Goal: Task Accomplishment & Management: Use online tool/utility

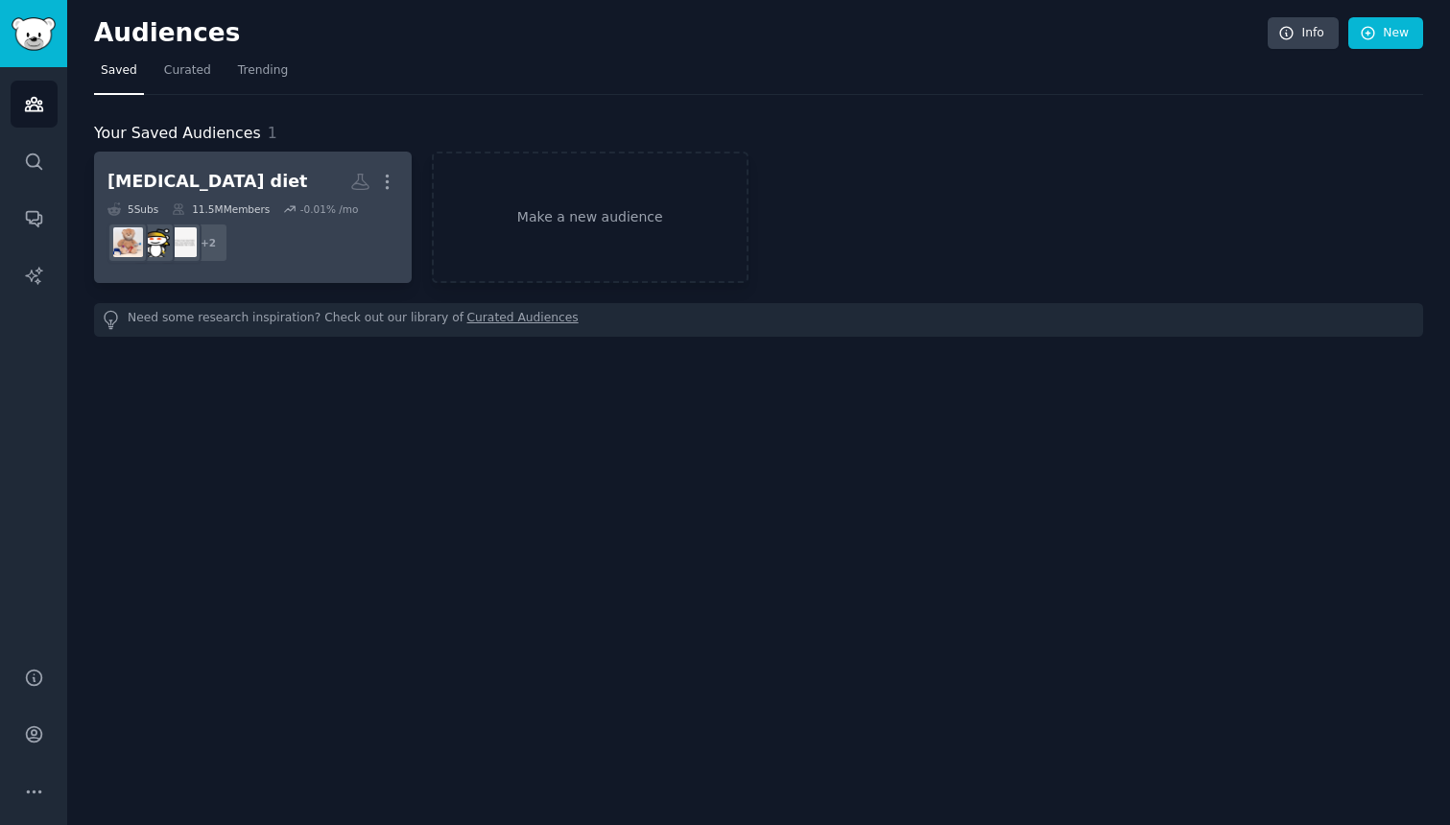
click at [292, 177] on h2 "[MEDICAL_DATA] diet Custom Audience More" at bounding box center [252, 182] width 291 height 34
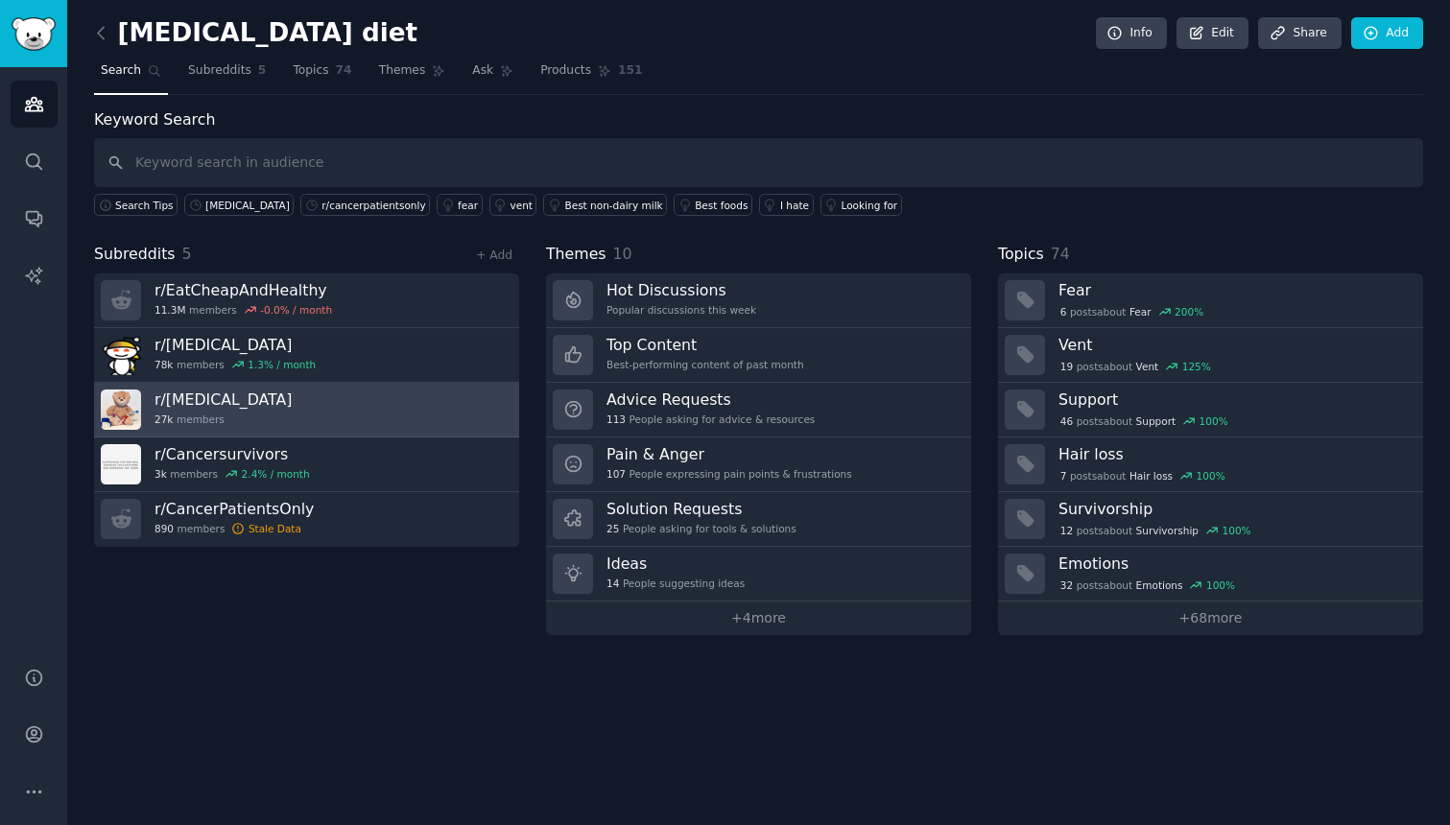
click at [310, 426] on link "r/ [MEDICAL_DATA] 27k members" at bounding box center [306, 410] width 425 height 55
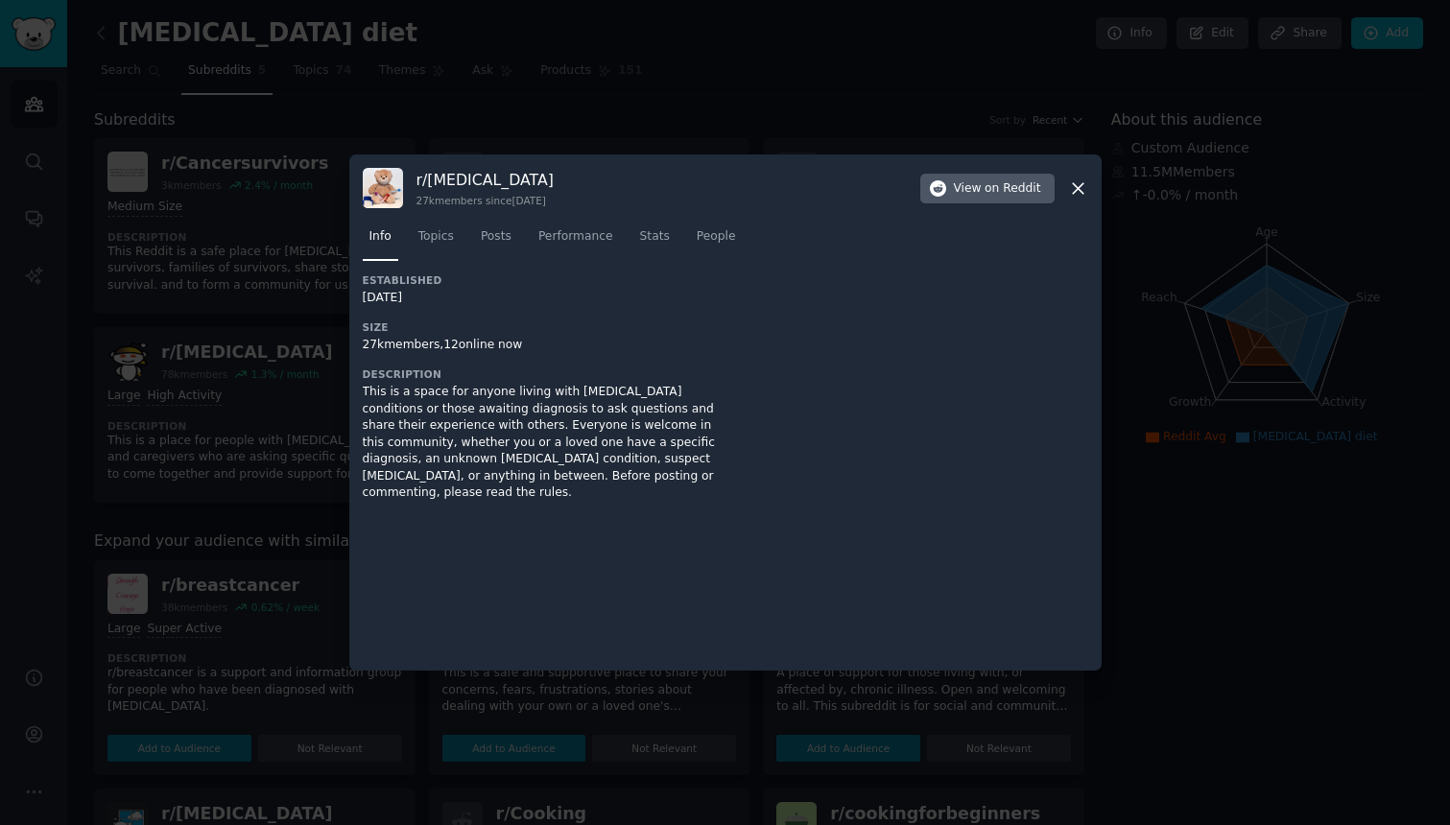
click at [1039, 191] on span "on Reddit" at bounding box center [1012, 188] width 56 height 17
click at [1078, 177] on div "r/ [MEDICAL_DATA] 27k members since [DATE] View on Reddit" at bounding box center [725, 188] width 725 height 40
click at [1078, 179] on icon at bounding box center [1078, 188] width 20 height 20
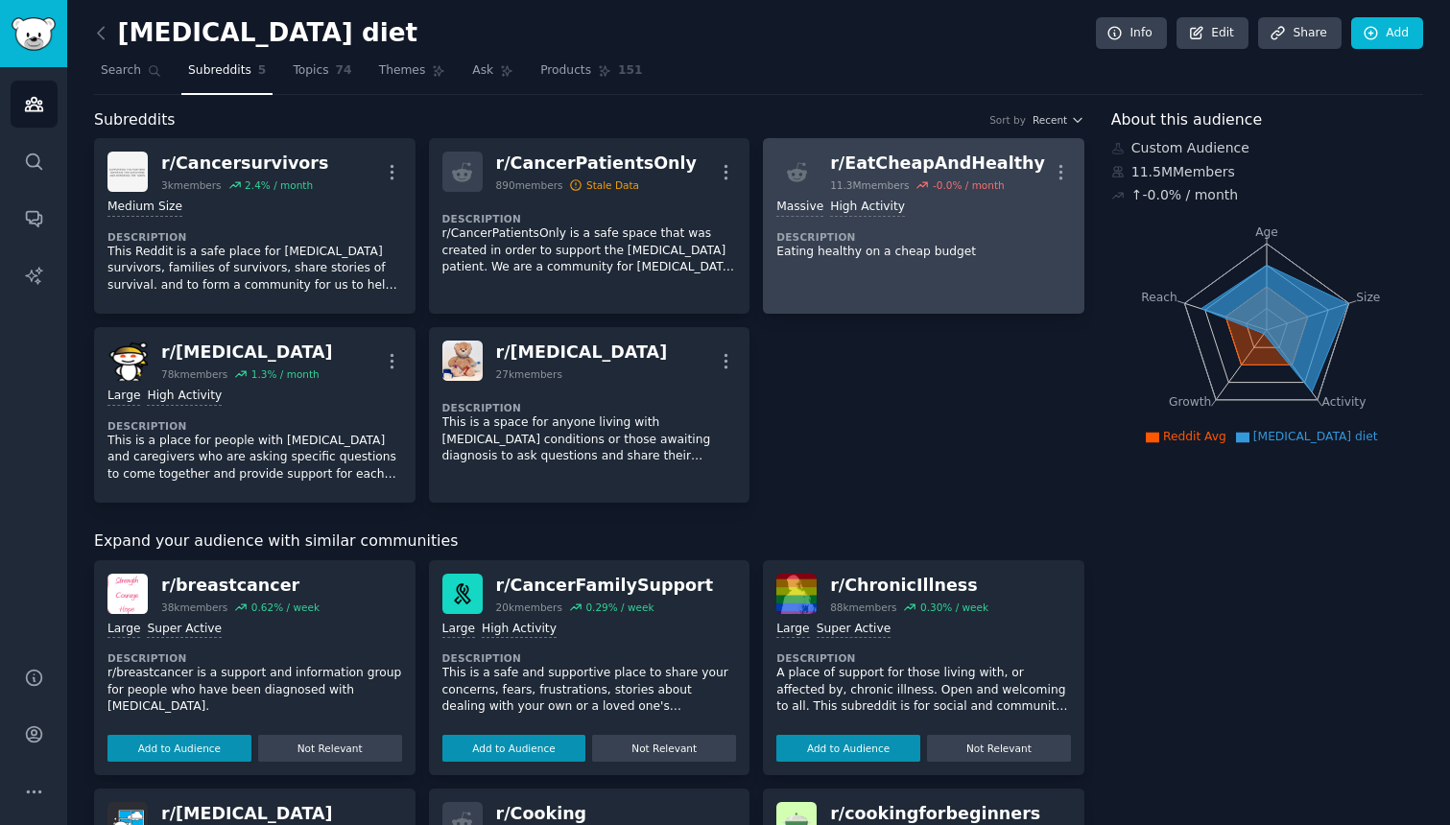
click at [1078, 182] on link "r/ EatCheapAndHealthy 11.3M members -0.0 % / month More Massive High Activity D…" at bounding box center [923, 226] width 321 height 176
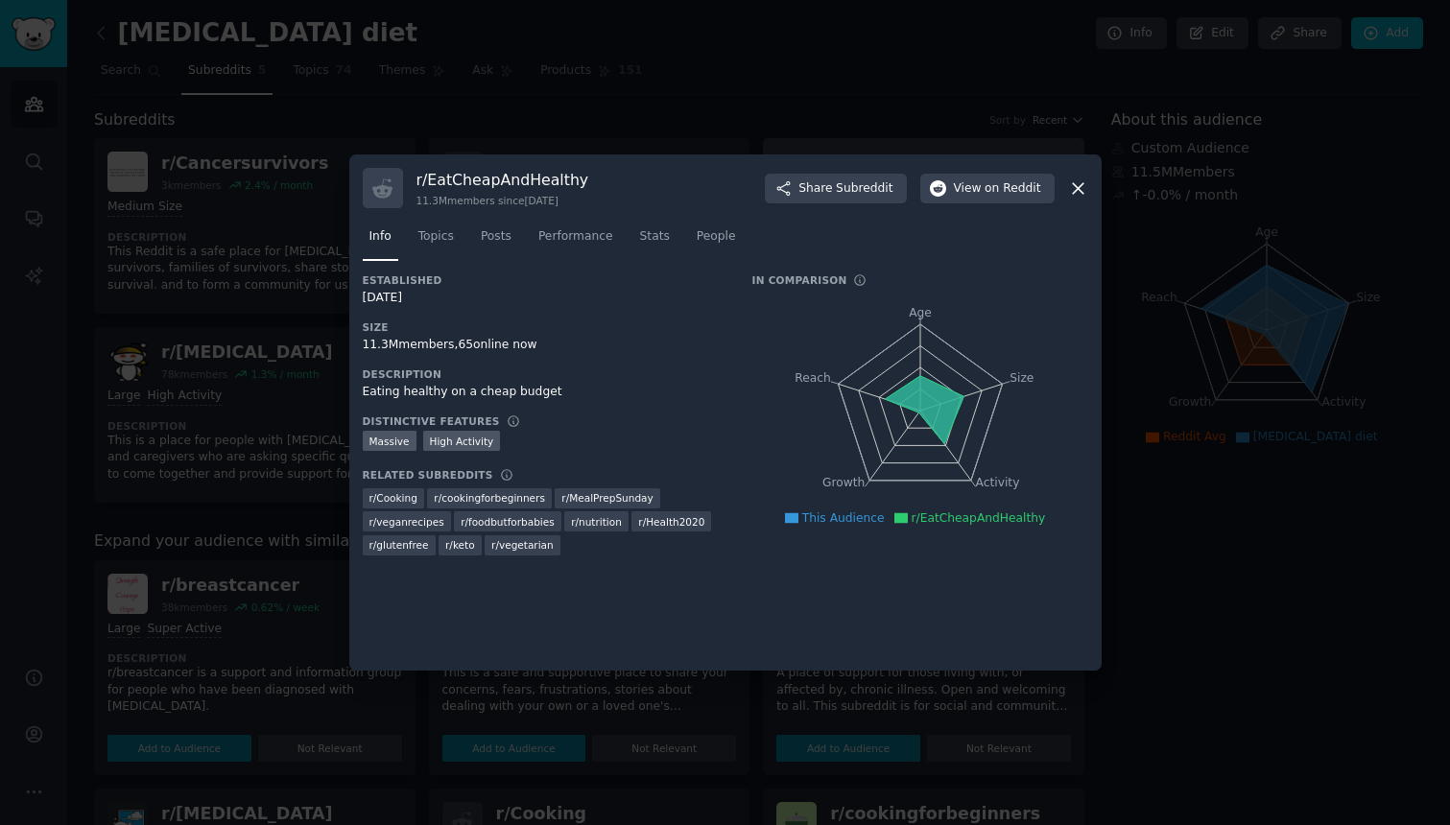
click at [1078, 182] on icon at bounding box center [1078, 188] width 20 height 20
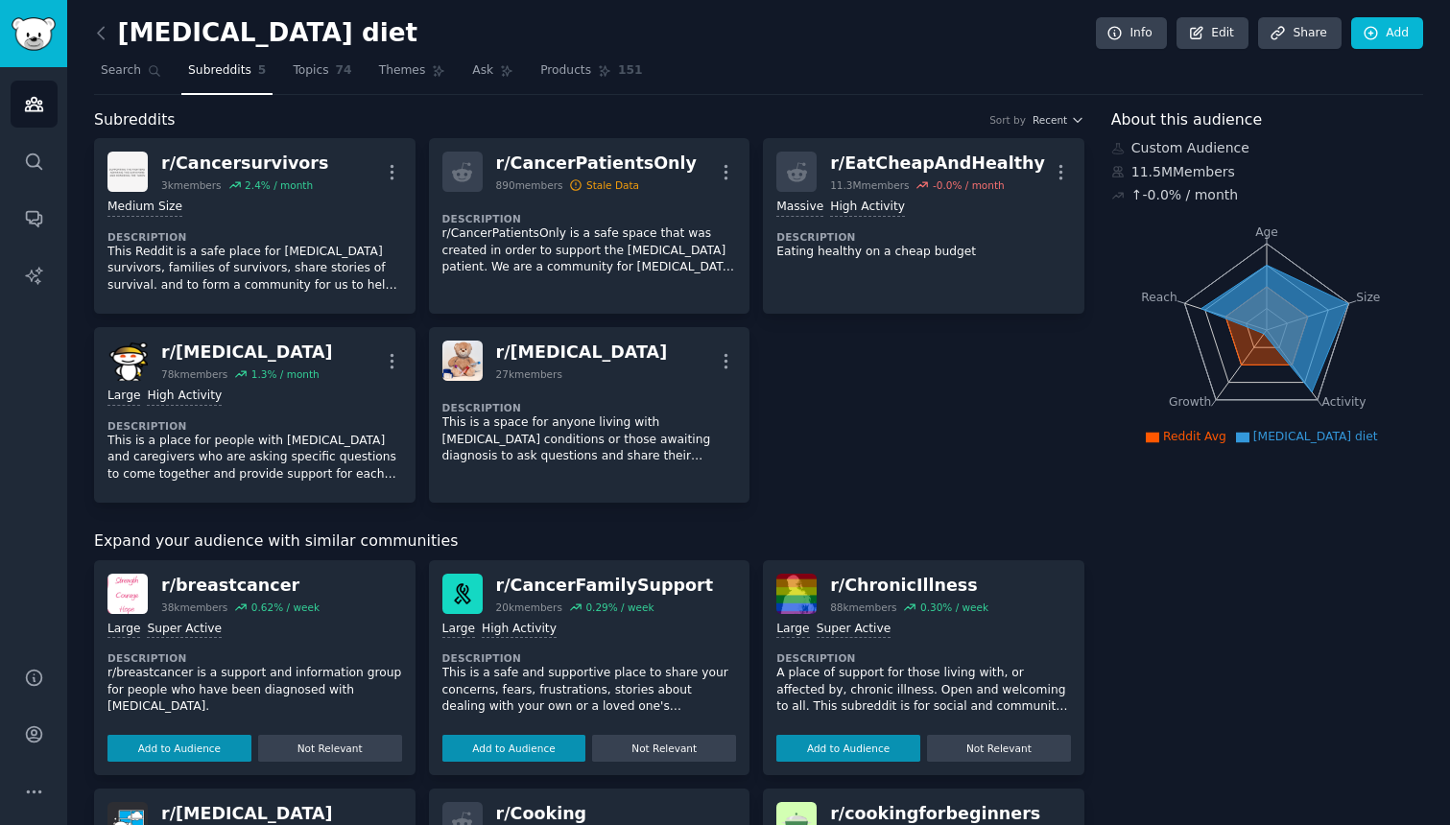
click at [678, 614] on div "Large High Activity Description This is a safe and supportive place to share yo…" at bounding box center [589, 688] width 295 height 148
click at [672, 562] on div "r/ CancerFamilySupport 20k members 0.29 % / week Large High Activity Descriptio…" at bounding box center [589, 667] width 321 height 215
click at [663, 582] on div "r/ CancerFamilySupport" at bounding box center [605, 586] width 218 height 24
click at [648, 588] on div "r/ CancerFamilySupport" at bounding box center [605, 586] width 218 height 24
click at [465, 588] on img at bounding box center [462, 594] width 40 height 40
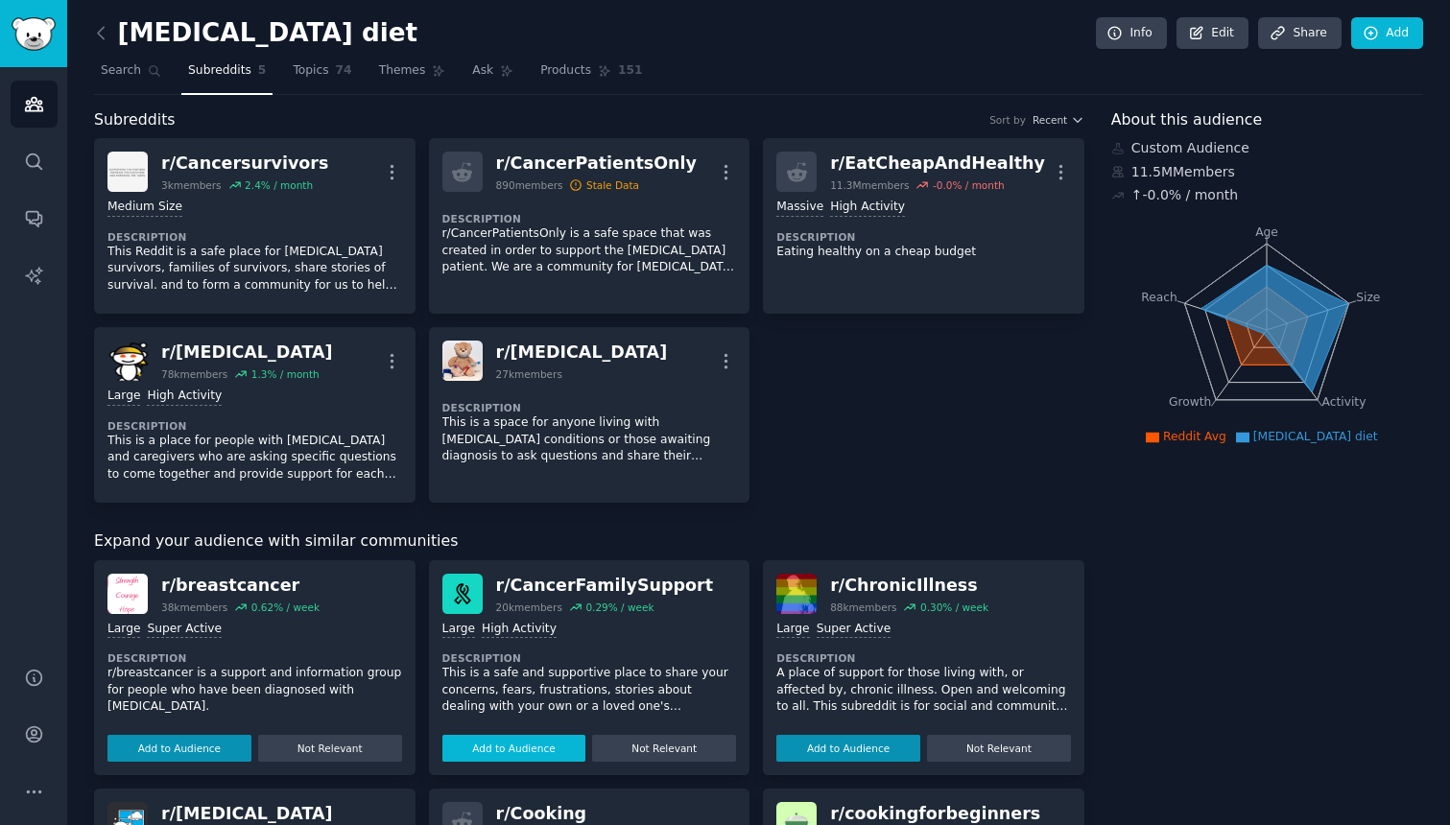
click at [543, 745] on button "Add to Audience" at bounding box center [514, 748] width 144 height 27
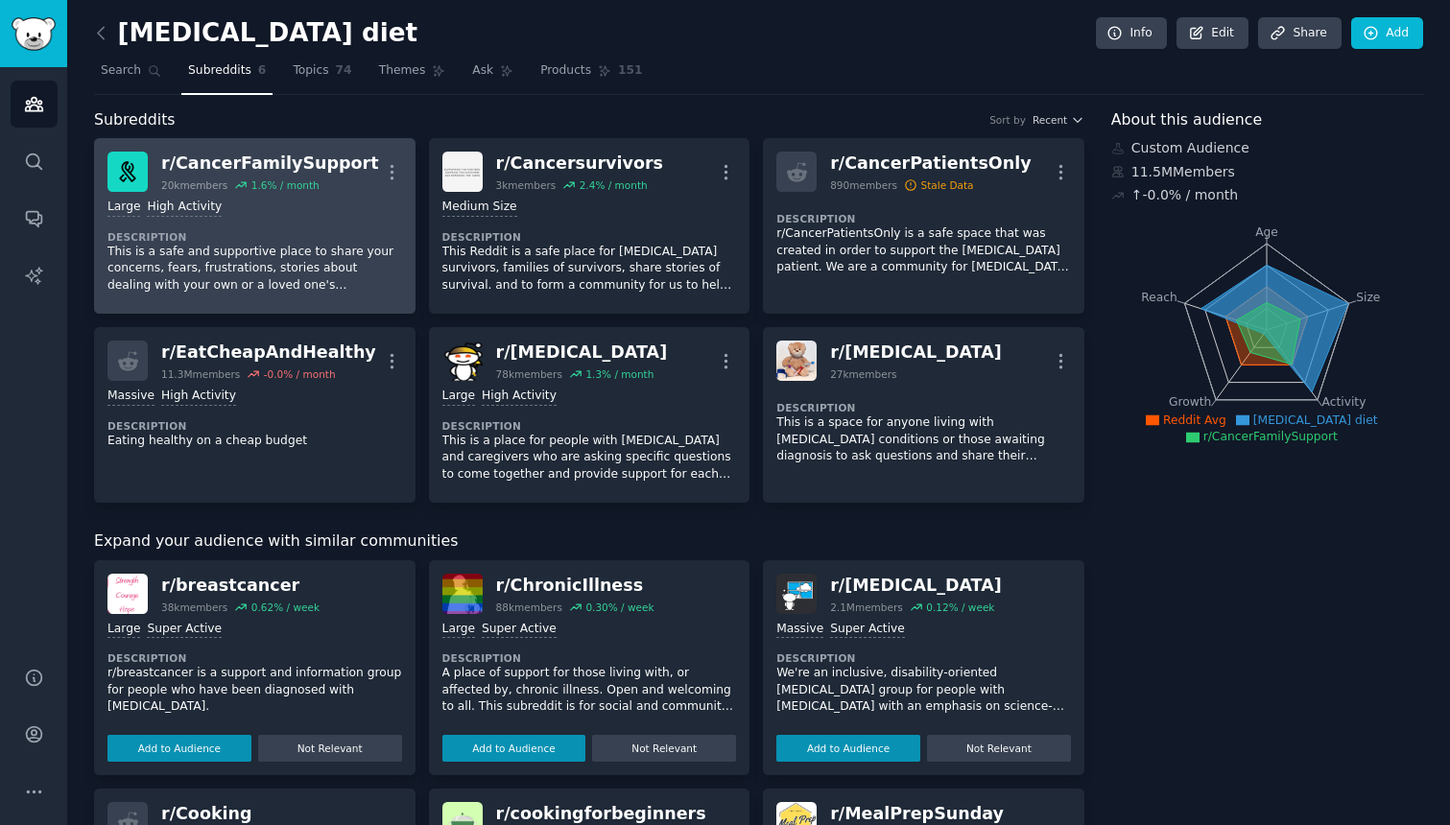
click at [309, 246] on p "This is a safe and supportive place to share your concerns, fears, frustrations…" at bounding box center [254, 269] width 295 height 51
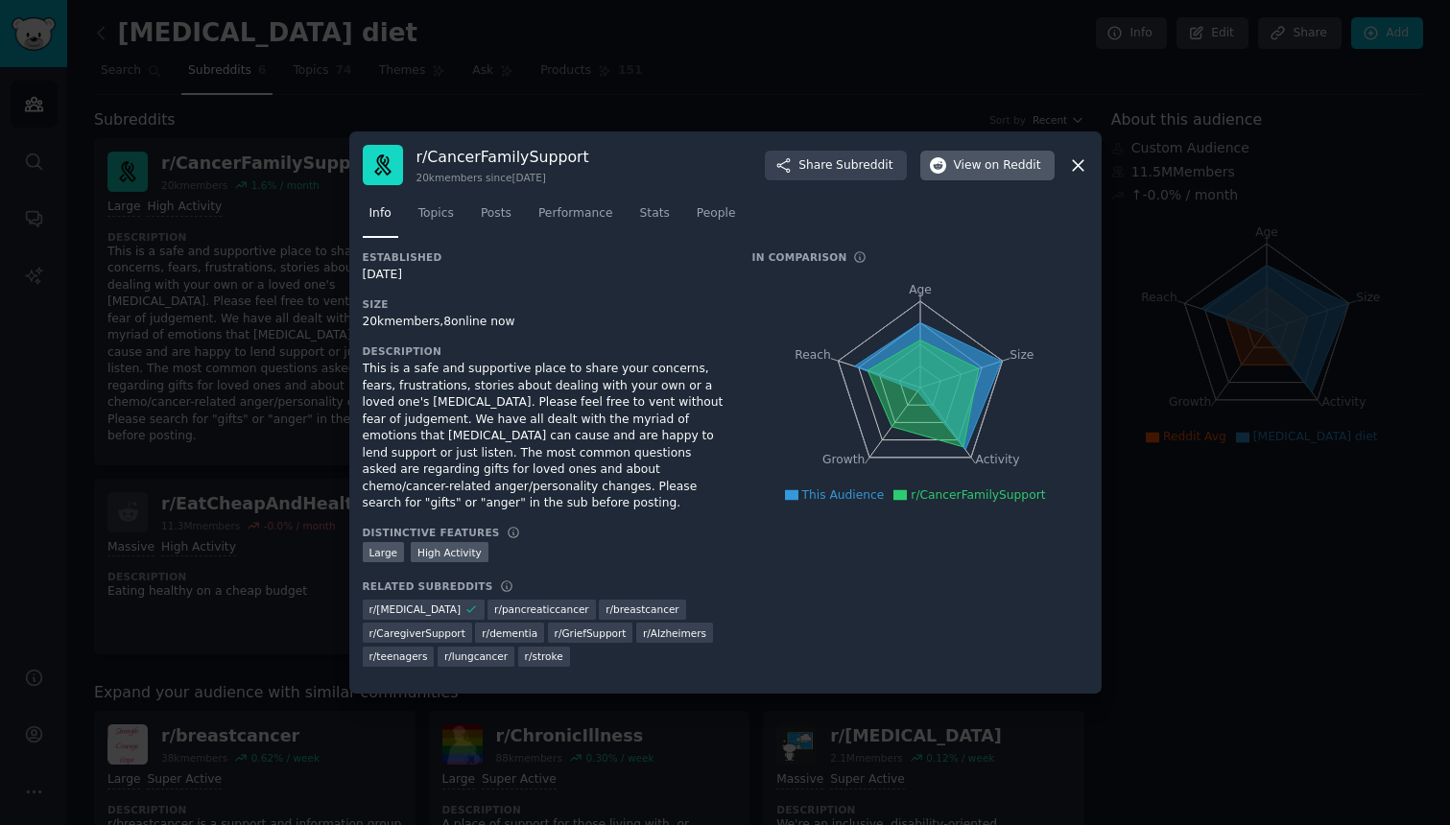
click at [1030, 171] on span "on Reddit" at bounding box center [1012, 165] width 56 height 17
